Goal: Use online tool/utility: Utilize a website feature to perform a specific function

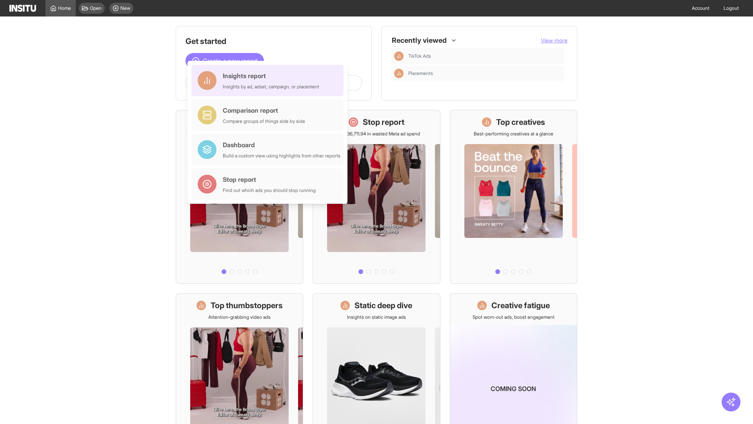
click at [269, 80] on div "Insights report Insights by ad, adset, campaign, or placement" at bounding box center [271, 80] width 96 height 19
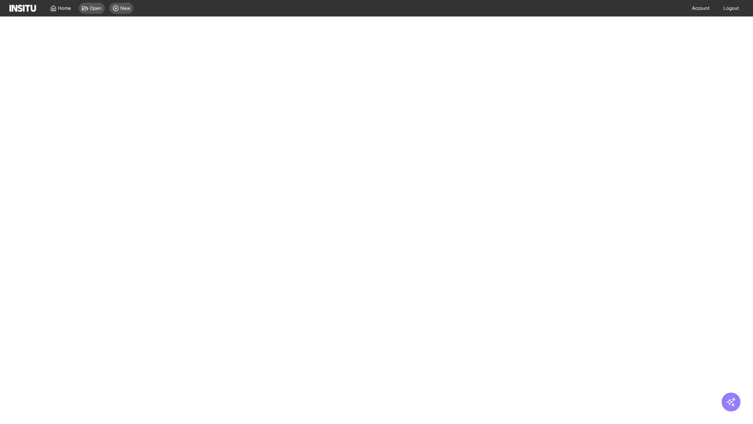
select select "**"
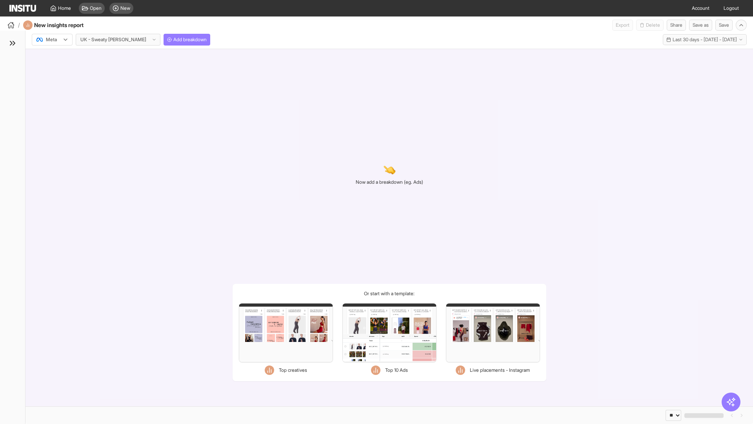
click at [52, 40] on div at bounding box center [47, 40] width 22 height 8
click at [52, 56] on span "Meta" at bounding box center [51, 56] width 11 height 7
click at [173, 40] on span "Add breakdown" at bounding box center [189, 39] width 33 height 6
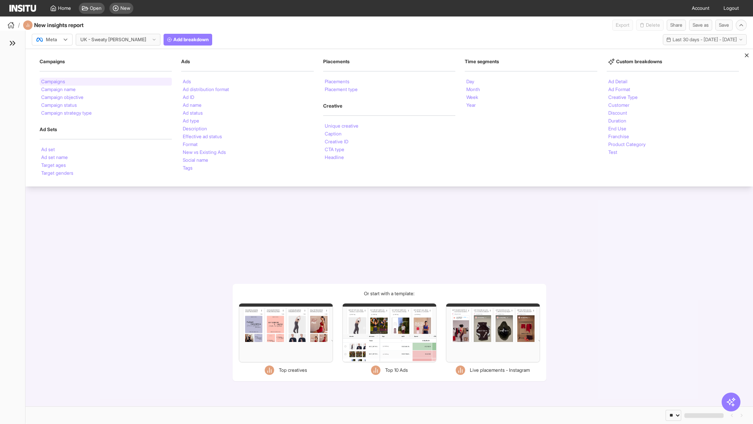
click at [54, 82] on li "Campaigns" at bounding box center [53, 81] width 24 height 5
